Goal: Task Accomplishment & Management: Use online tool/utility

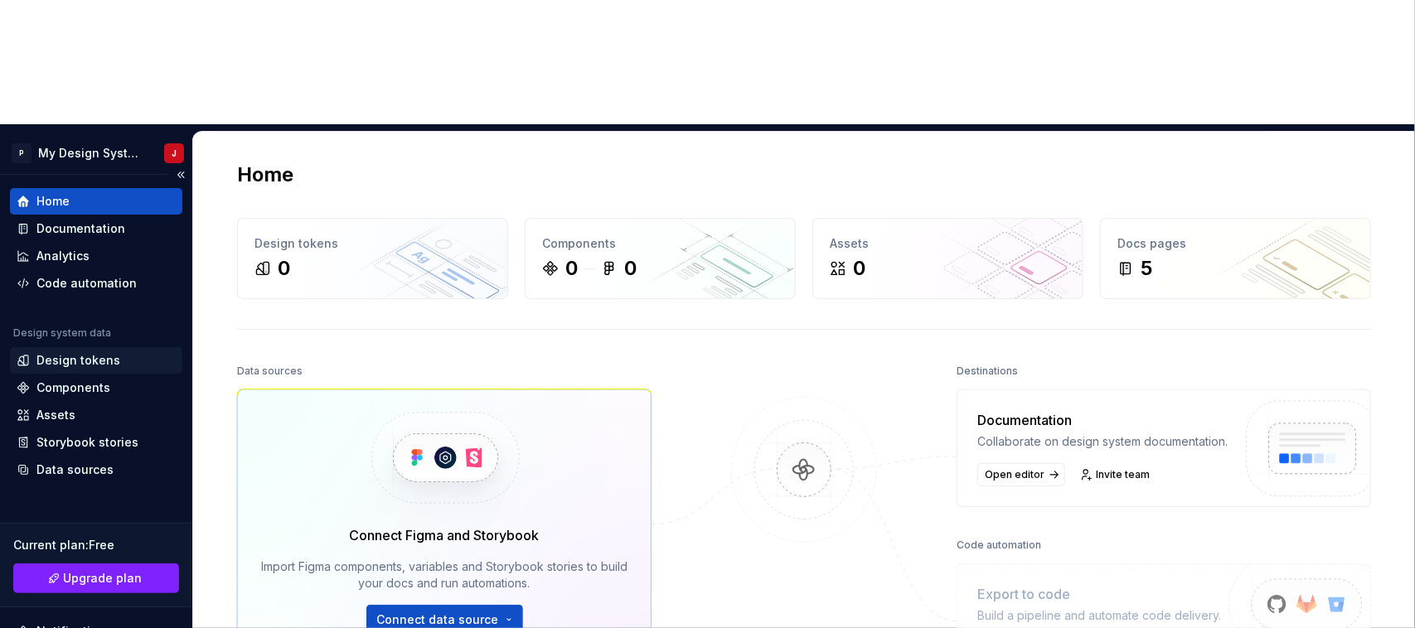
click at [71, 347] on div "Design tokens" at bounding box center [96, 360] width 172 height 27
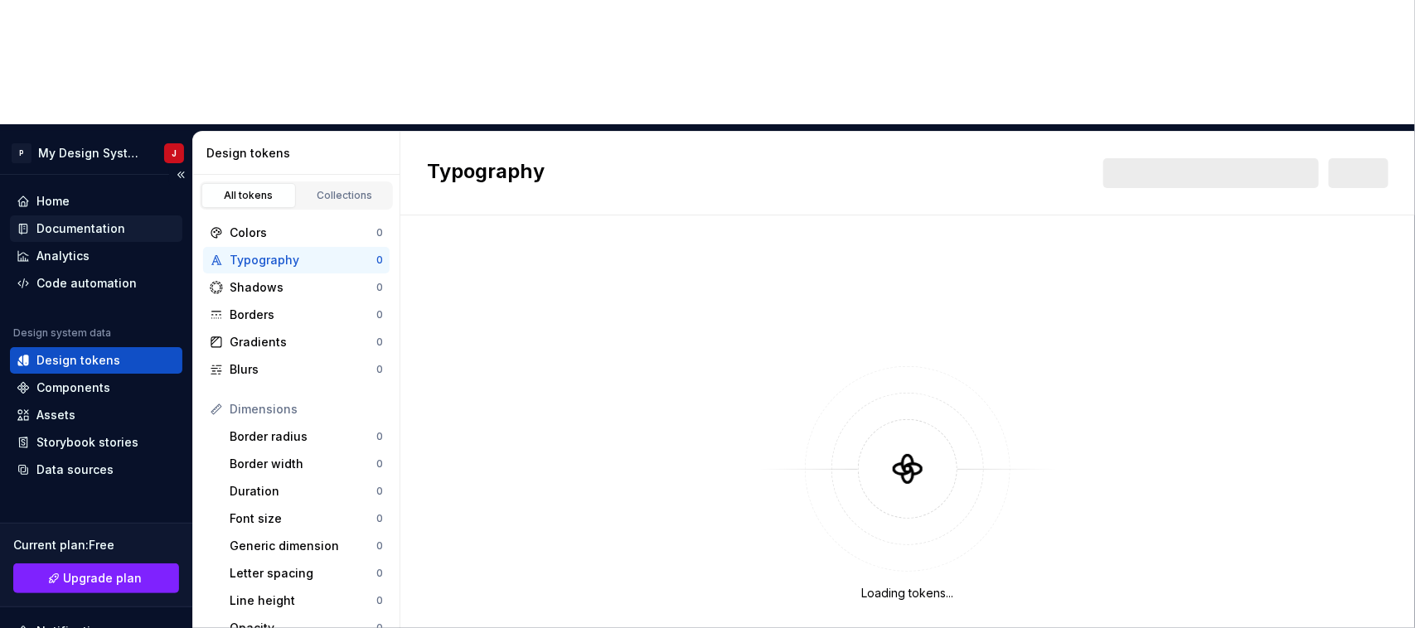
click at [69, 220] on div "Documentation" at bounding box center [80, 228] width 89 height 17
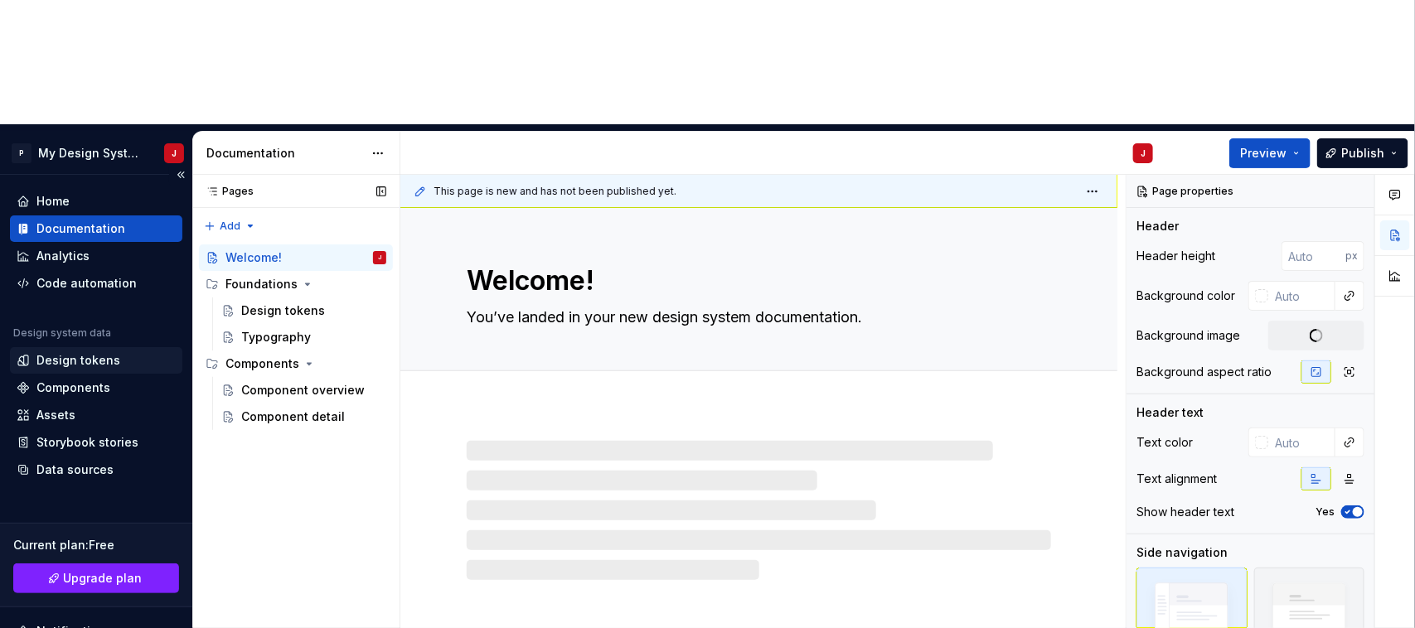
click at [104, 352] on div "Design tokens" at bounding box center [78, 360] width 84 height 17
type textarea "*"
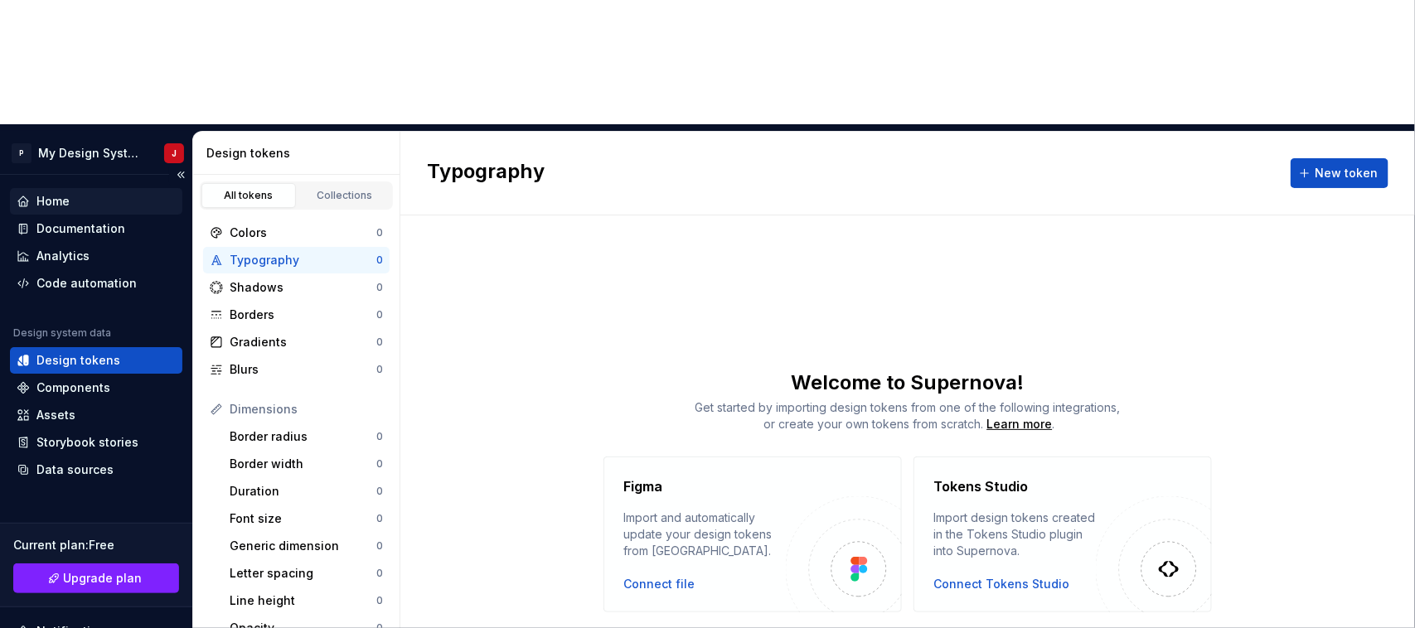
click at [80, 188] on div "Home" at bounding box center [96, 201] width 172 height 27
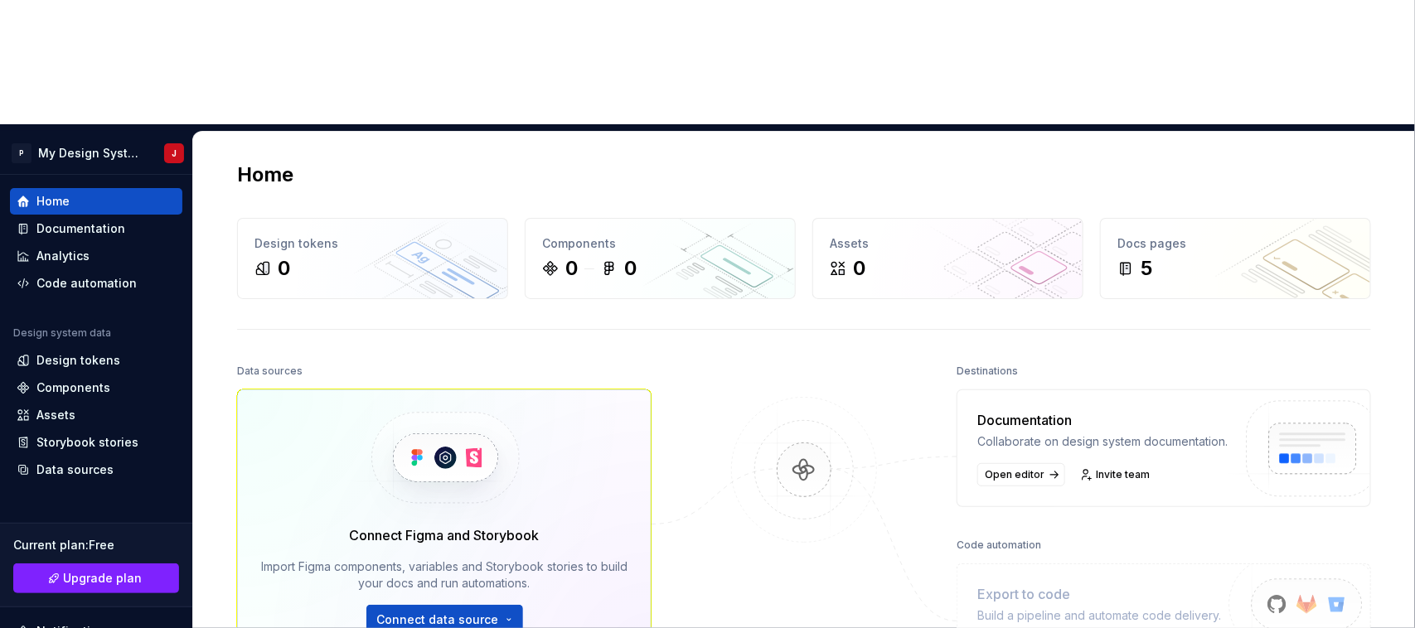
click at [414, 390] on img at bounding box center [444, 457] width 203 height 135
click at [452, 503] on html "P My Design System J Home Documentation Analytics Code automation Design system…" at bounding box center [707, 314] width 1415 height 628
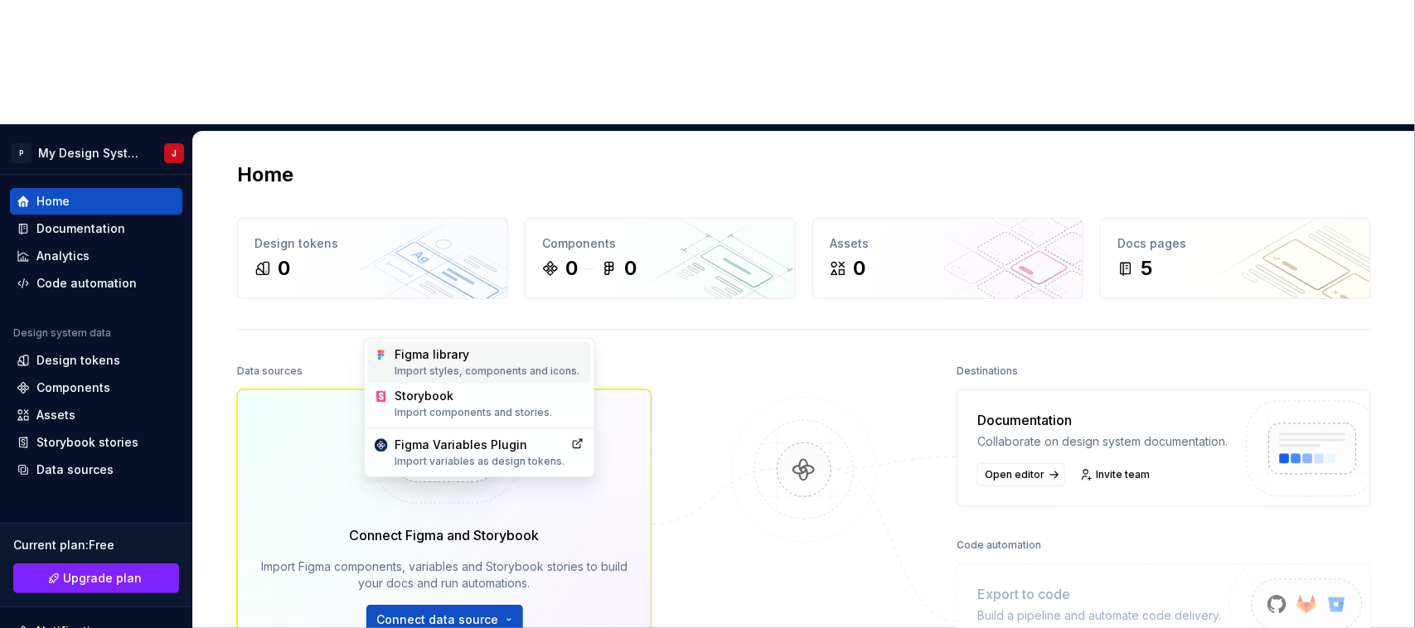
click at [436, 369] on div "Import styles, components and icons." at bounding box center [490, 371] width 190 height 13
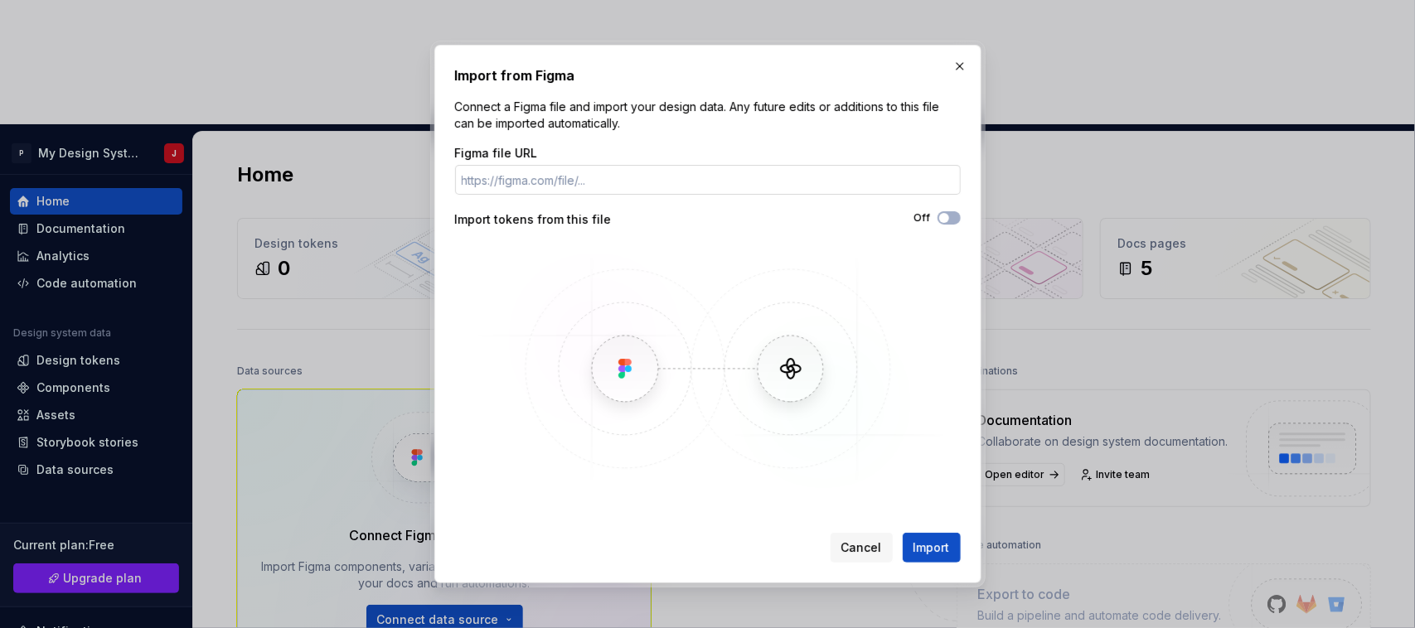
click at [690, 179] on input "Figma file URL" at bounding box center [708, 180] width 506 height 30
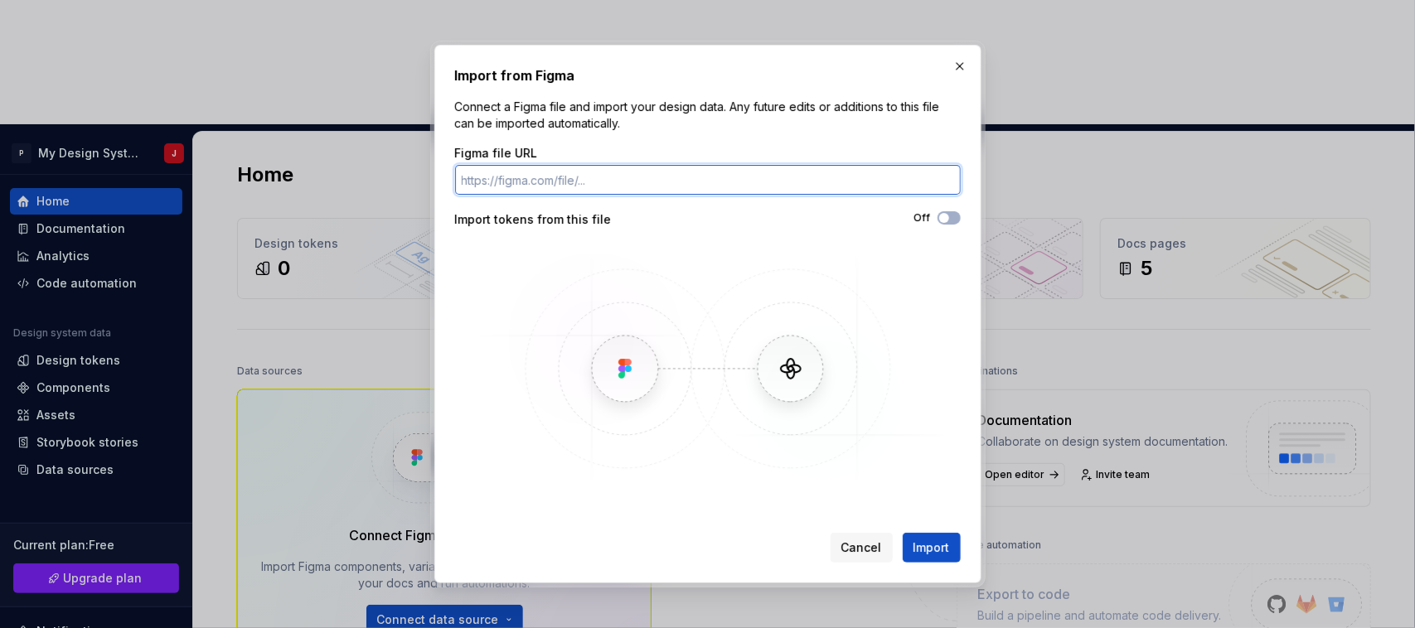
paste input "[URL][DOMAIN_NAME][PERSON_NAME]"
type input "[URL][DOMAIN_NAME][PERSON_NAME]"
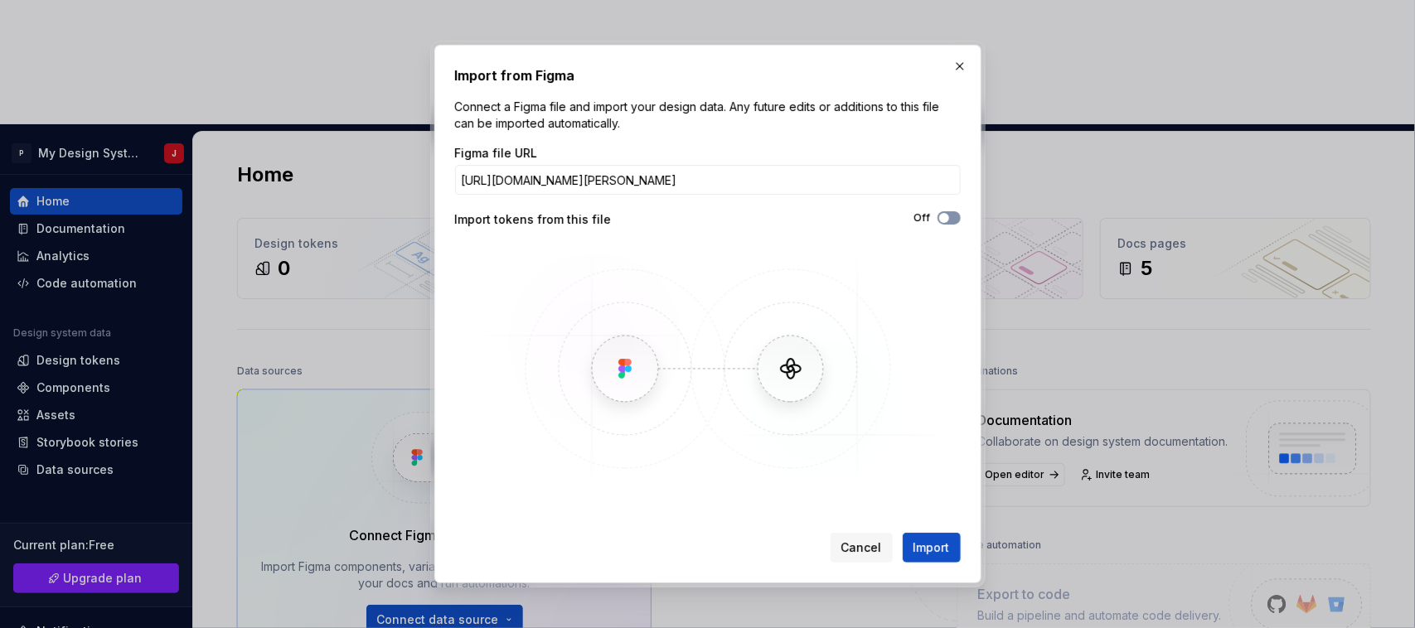
click at [946, 216] on span "button" at bounding box center [944, 218] width 10 height 10
click at [939, 543] on span "Import" at bounding box center [931, 548] width 36 height 17
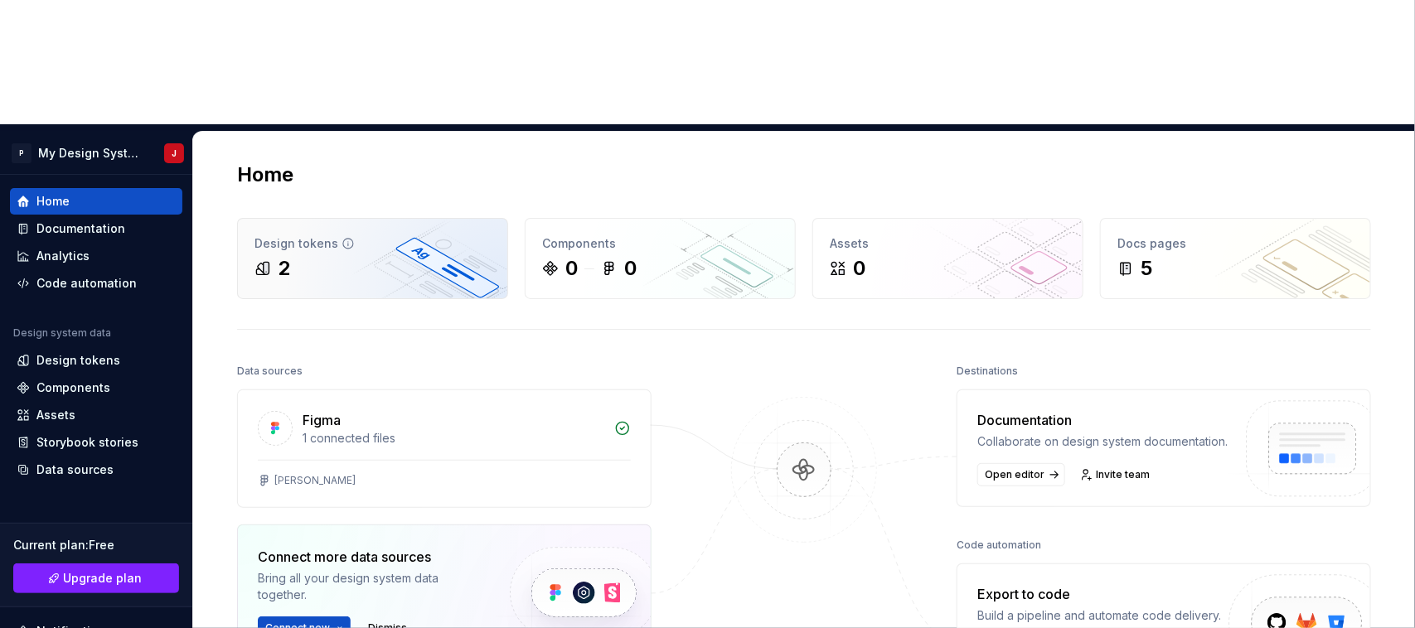
click at [402, 235] on div "Design tokens" at bounding box center [372, 243] width 236 height 17
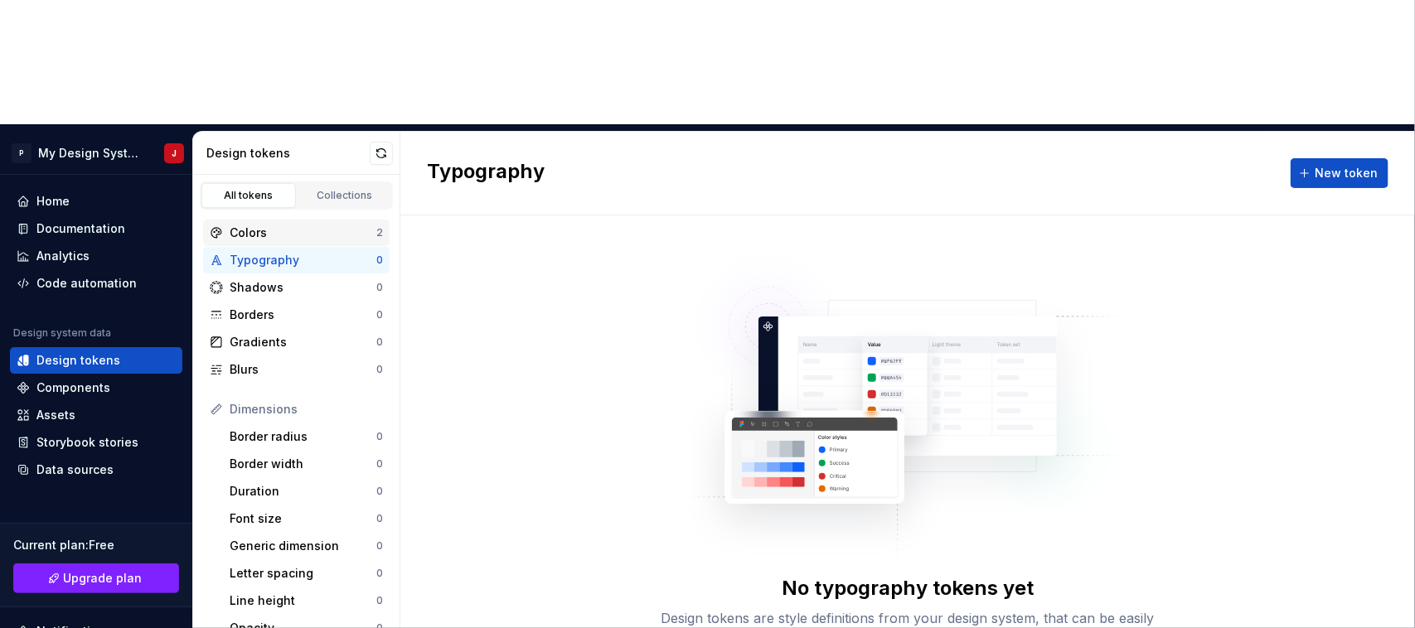
click at [305, 225] on div "Colors" at bounding box center [303, 233] width 147 height 17
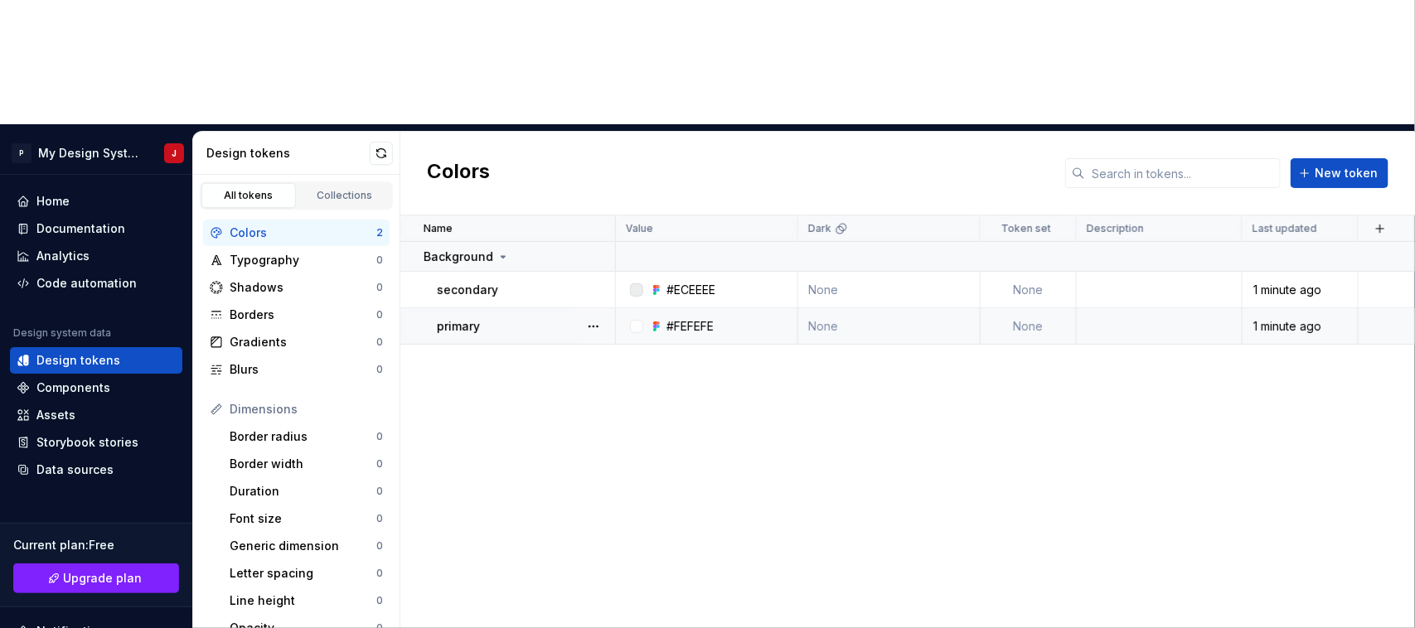
click at [635, 320] on div at bounding box center [636, 326] width 13 height 13
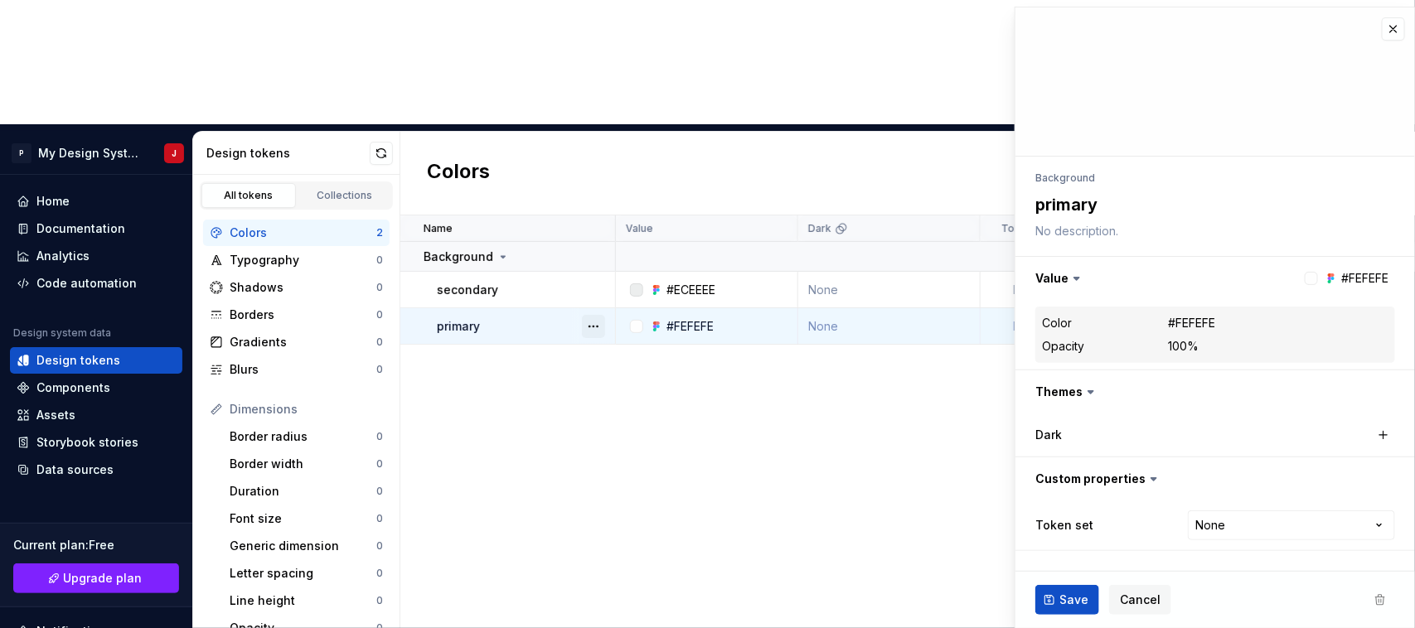
type textarea "*"
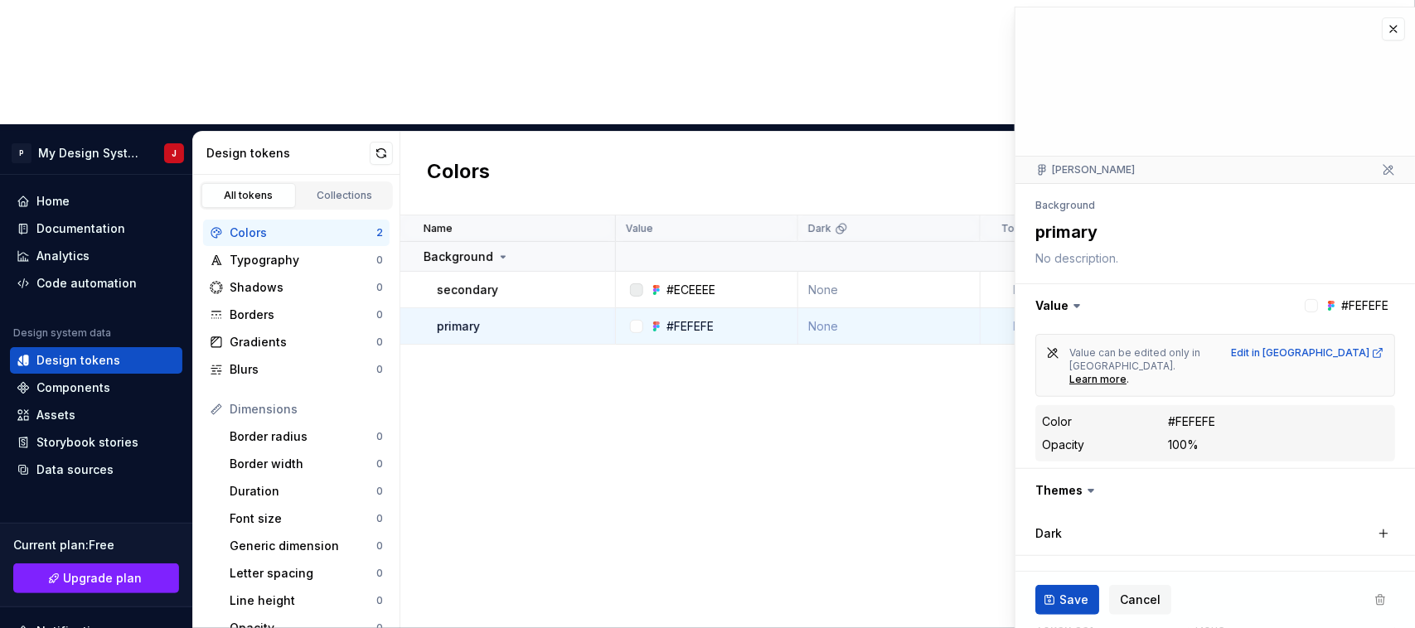
click at [863, 327] on div "Name Value Dark Token set Description Last updated Background secondary #ECEEEE…" at bounding box center [907, 483] width 1014 height 537
click at [1382, 22] on button "button" at bounding box center [1393, 28] width 23 height 23
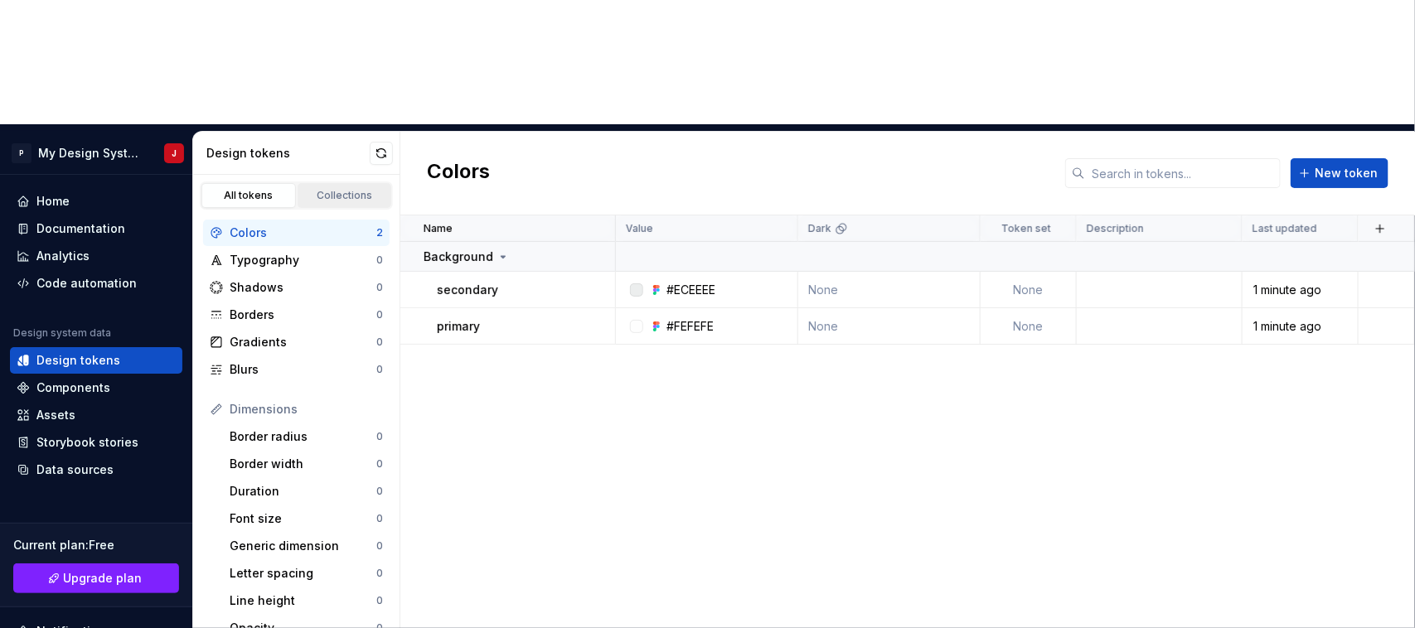
click at [298, 183] on link "Collections" at bounding box center [345, 195] width 94 height 25
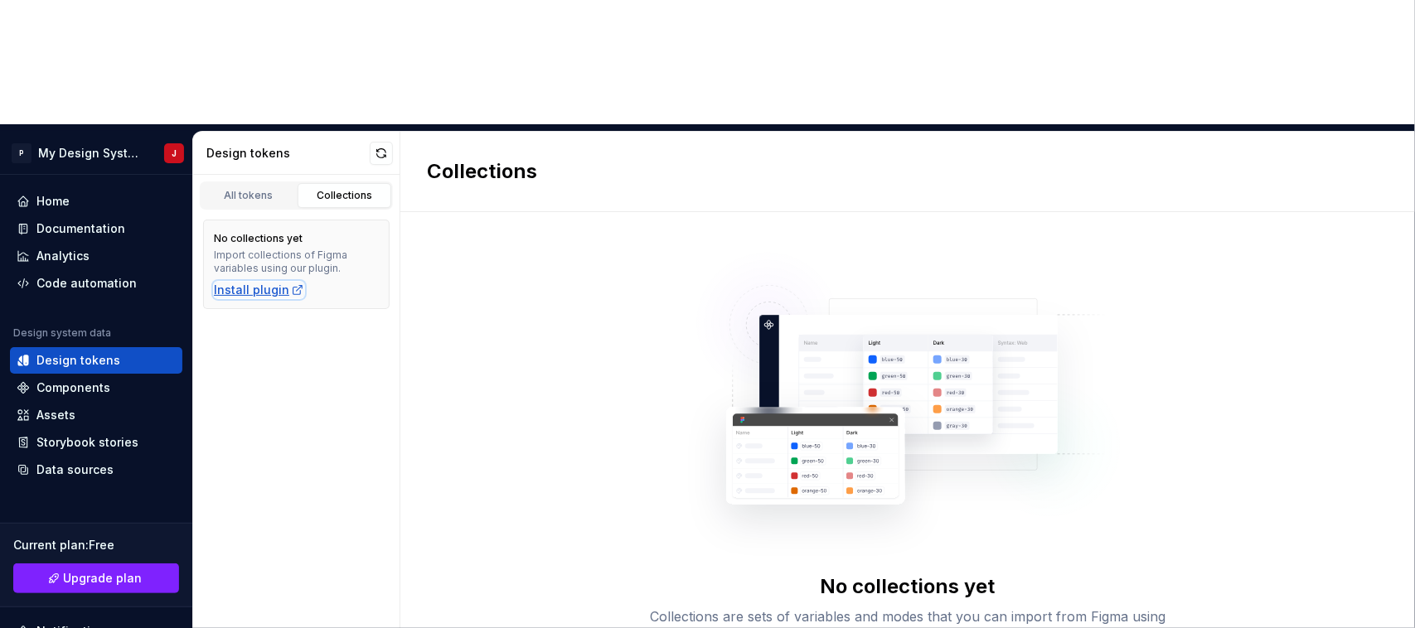
click at [259, 282] on div "Install plugin" at bounding box center [259, 290] width 90 height 17
